Goal: Task Accomplishment & Management: Use online tool/utility

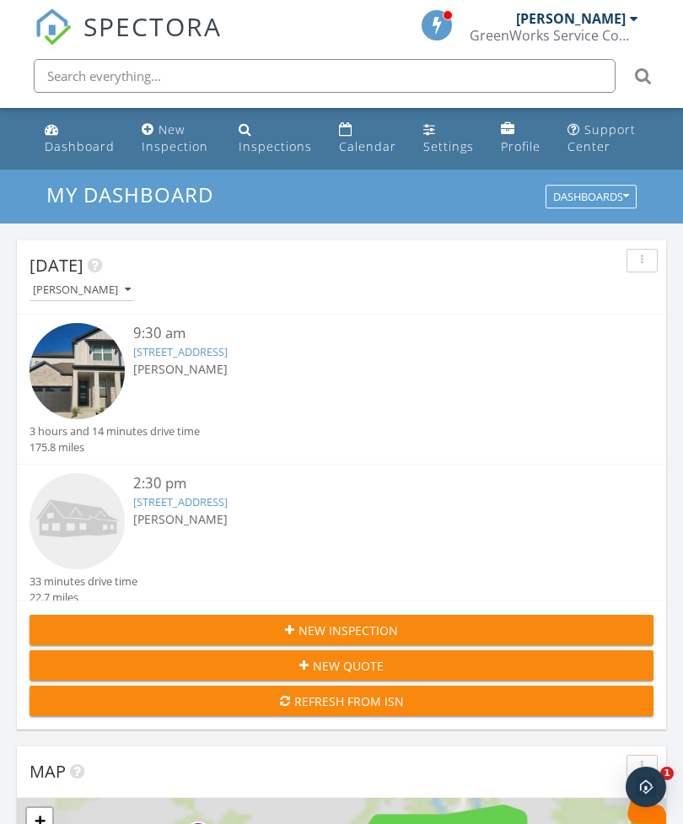
click at [79, 147] on div "Dashboard" at bounding box center [80, 146] width 70 height 16
click at [69, 134] on link "Dashboard" at bounding box center [79, 139] width 83 height 48
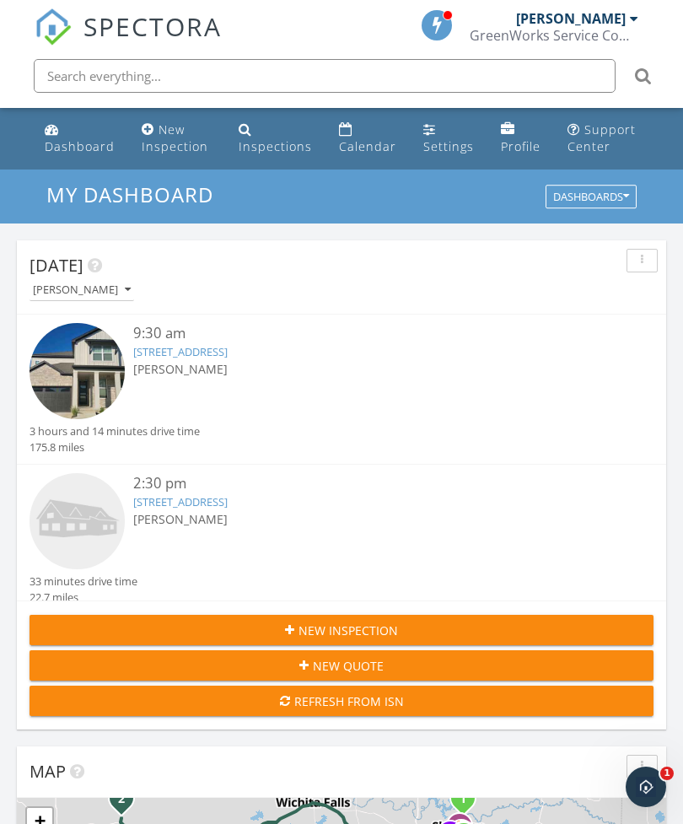
click at [40, 367] on img at bounding box center [77, 370] width 95 height 95
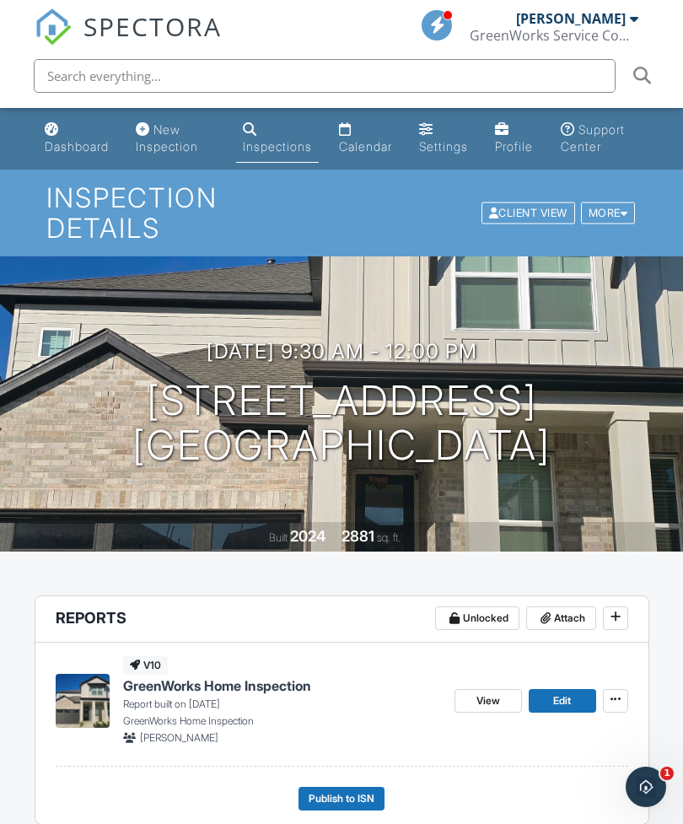
click at [79, 690] on img at bounding box center [83, 701] width 54 height 54
click at [336, 806] on button "Publish to ISN" at bounding box center [342, 799] width 86 height 24
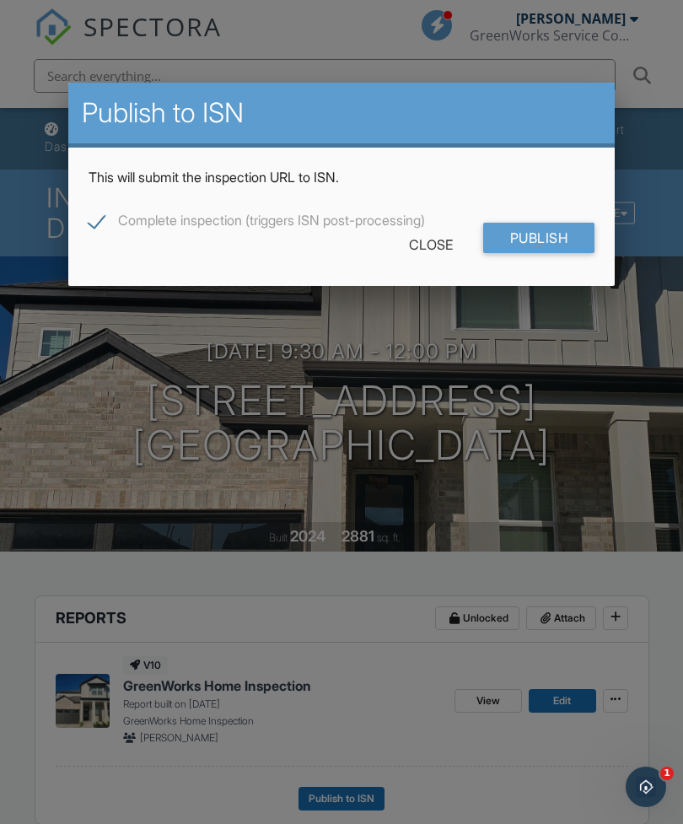
click at [536, 240] on input "Publish" at bounding box center [539, 238] width 112 height 30
click at [523, 232] on input "Publish" at bounding box center [539, 238] width 112 height 30
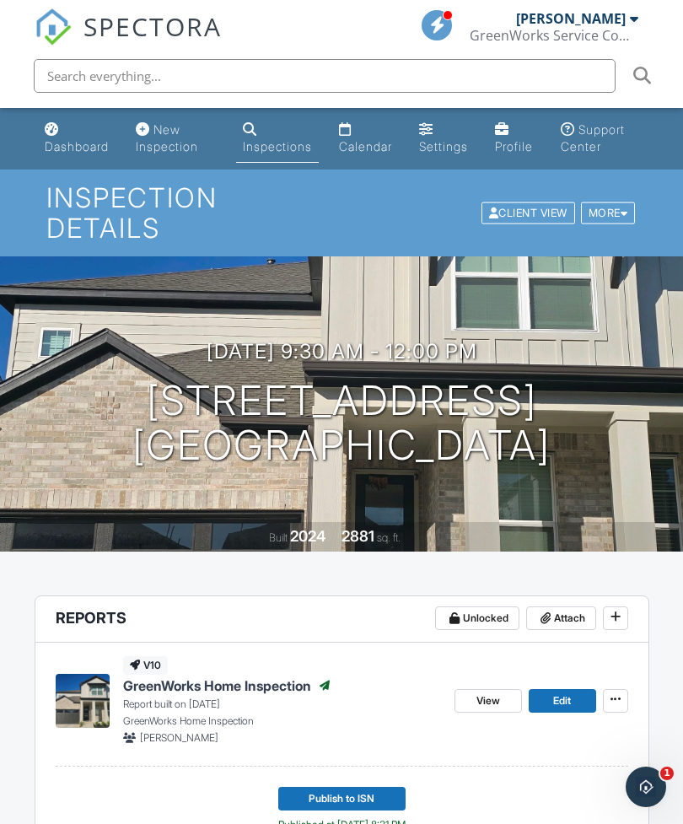
click at [371, 807] on button "Publish to ISN" at bounding box center [341, 799] width 127 height 24
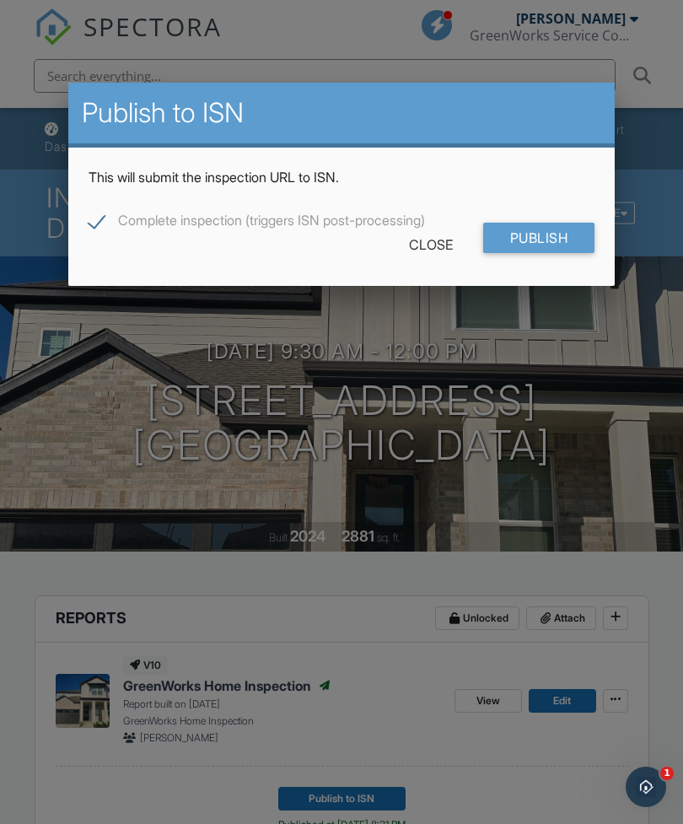
click at [538, 246] on input "Publish" at bounding box center [539, 238] width 112 height 30
